Goal: Information Seeking & Learning: Learn about a topic

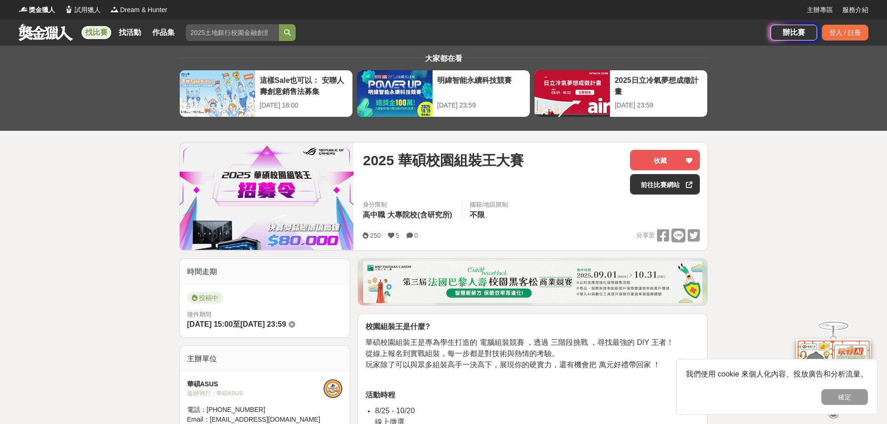
click at [103, 30] on link "找比賽" at bounding box center [96, 32] width 30 height 13
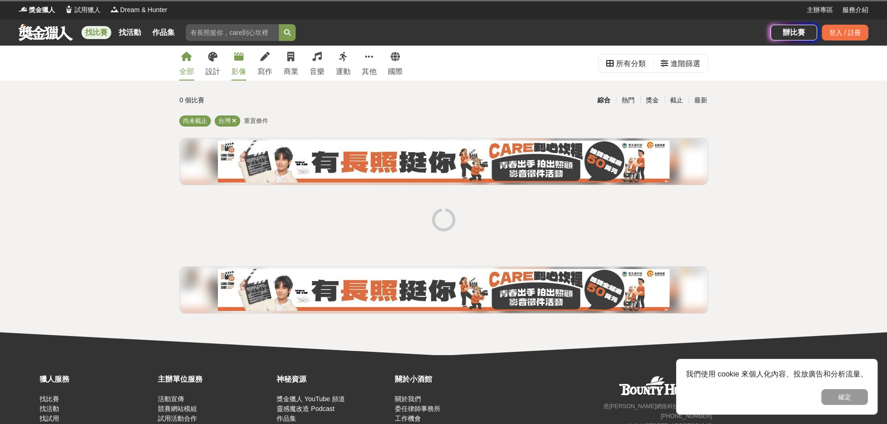
click at [241, 67] on div "影像" at bounding box center [238, 71] width 15 height 11
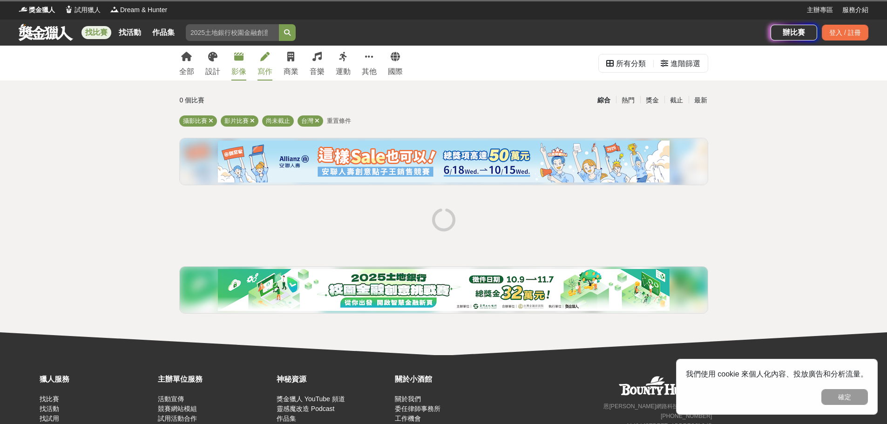
click at [264, 62] on link "寫作" at bounding box center [264, 63] width 15 height 35
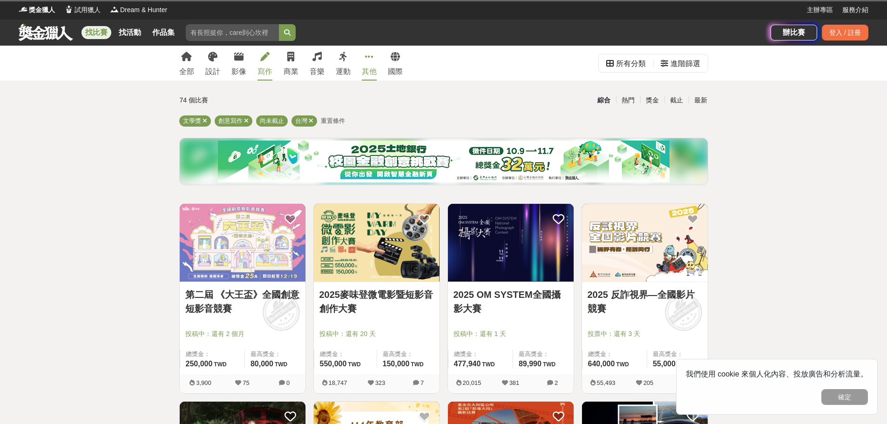
click at [366, 64] on link "其他" at bounding box center [369, 63] width 15 height 35
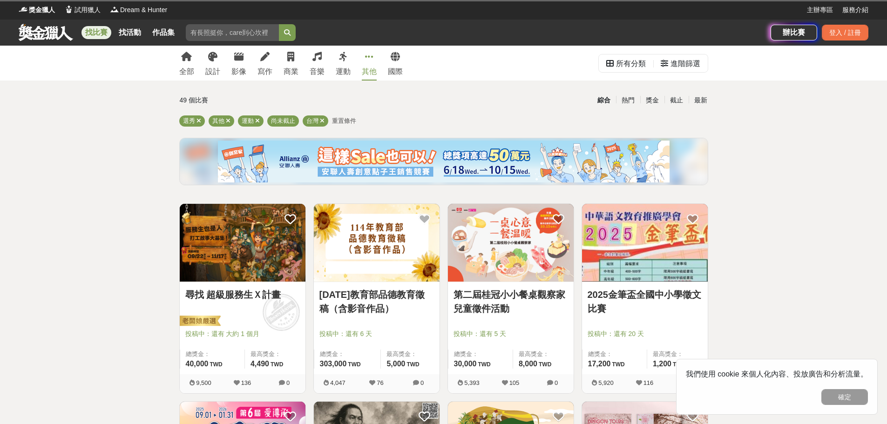
click at [370, 60] on icon at bounding box center [369, 56] width 8 height 9
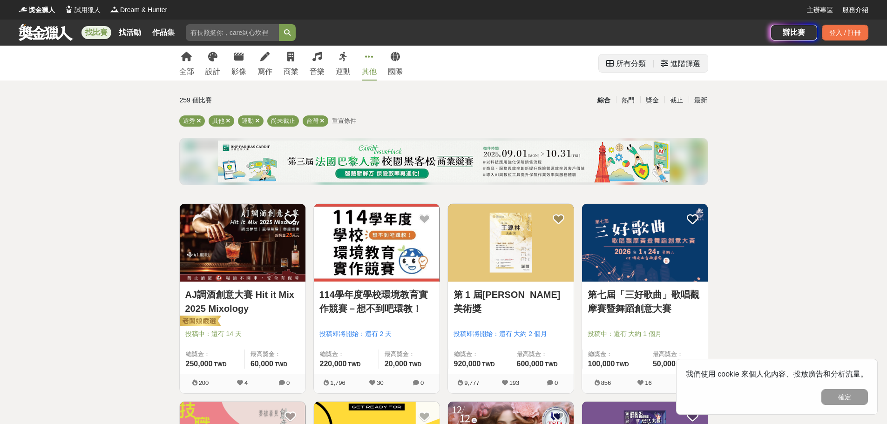
click at [624, 61] on div "所有分類" at bounding box center [631, 63] width 30 height 19
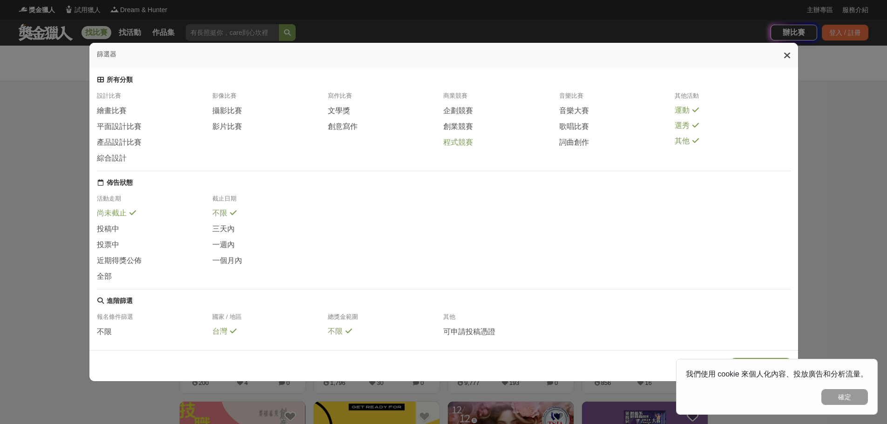
click at [466, 147] on span "程式競賽" at bounding box center [458, 143] width 30 height 10
click at [463, 116] on span "企劃競賽" at bounding box center [458, 111] width 30 height 10
click at [690, 114] on div "運動" at bounding box center [731, 111] width 115 height 10
click at [693, 129] on icon at bounding box center [695, 125] width 7 height 7
click at [692, 145] on icon at bounding box center [695, 141] width 7 height 7
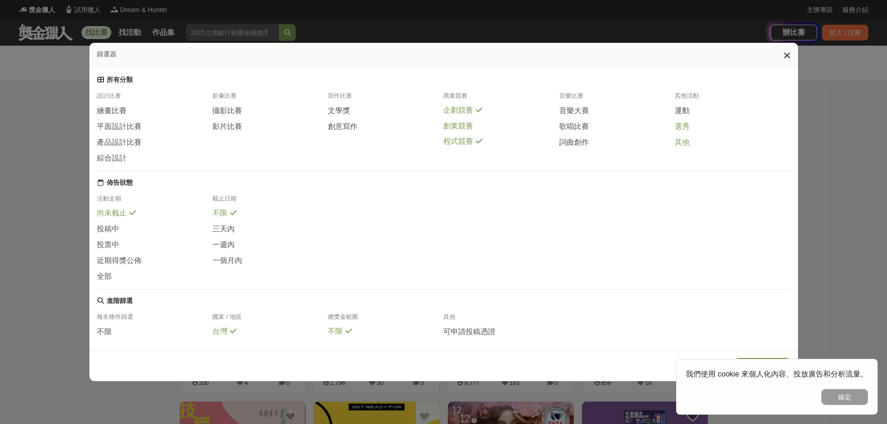
click at [464, 131] on span "創業競賽" at bounding box center [458, 126] width 30 height 10
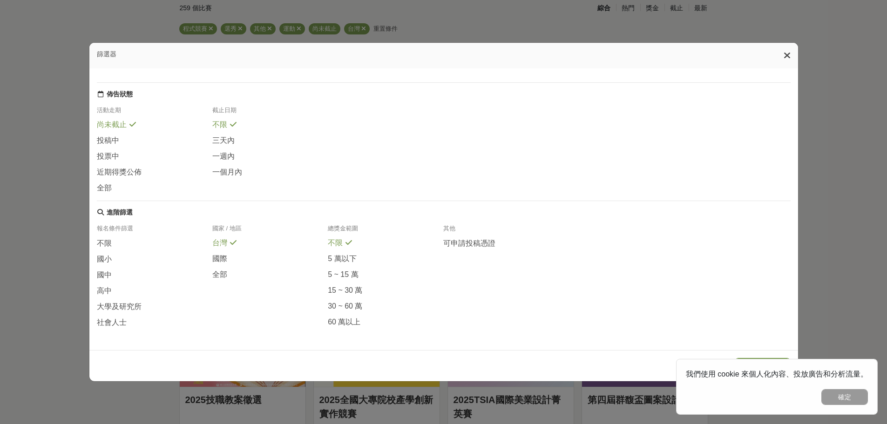
scroll to position [93, 0]
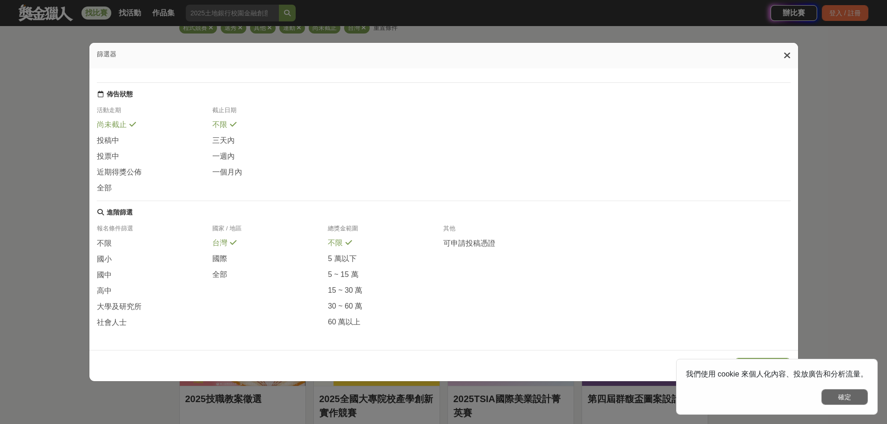
click at [837, 395] on button "確定" at bounding box center [844, 397] width 47 height 16
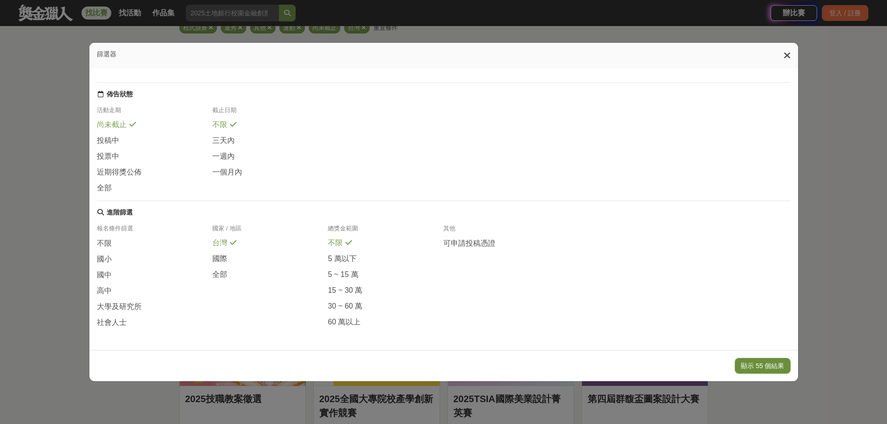
click at [763, 368] on button "顯示 55 個結果" at bounding box center [762, 366] width 55 height 16
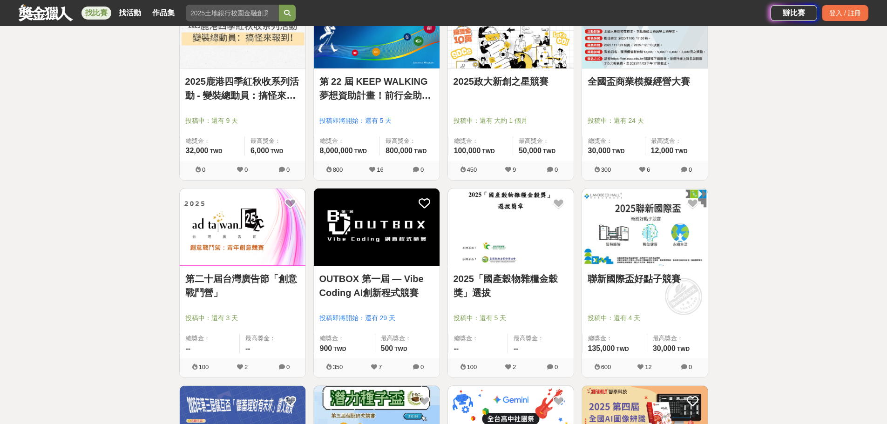
scroll to position [946, 0]
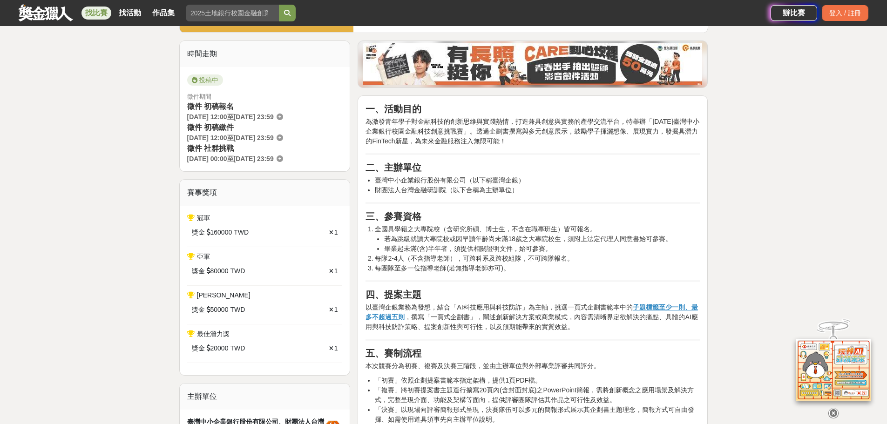
scroll to position [279, 0]
